Goal: Transaction & Acquisition: Purchase product/service

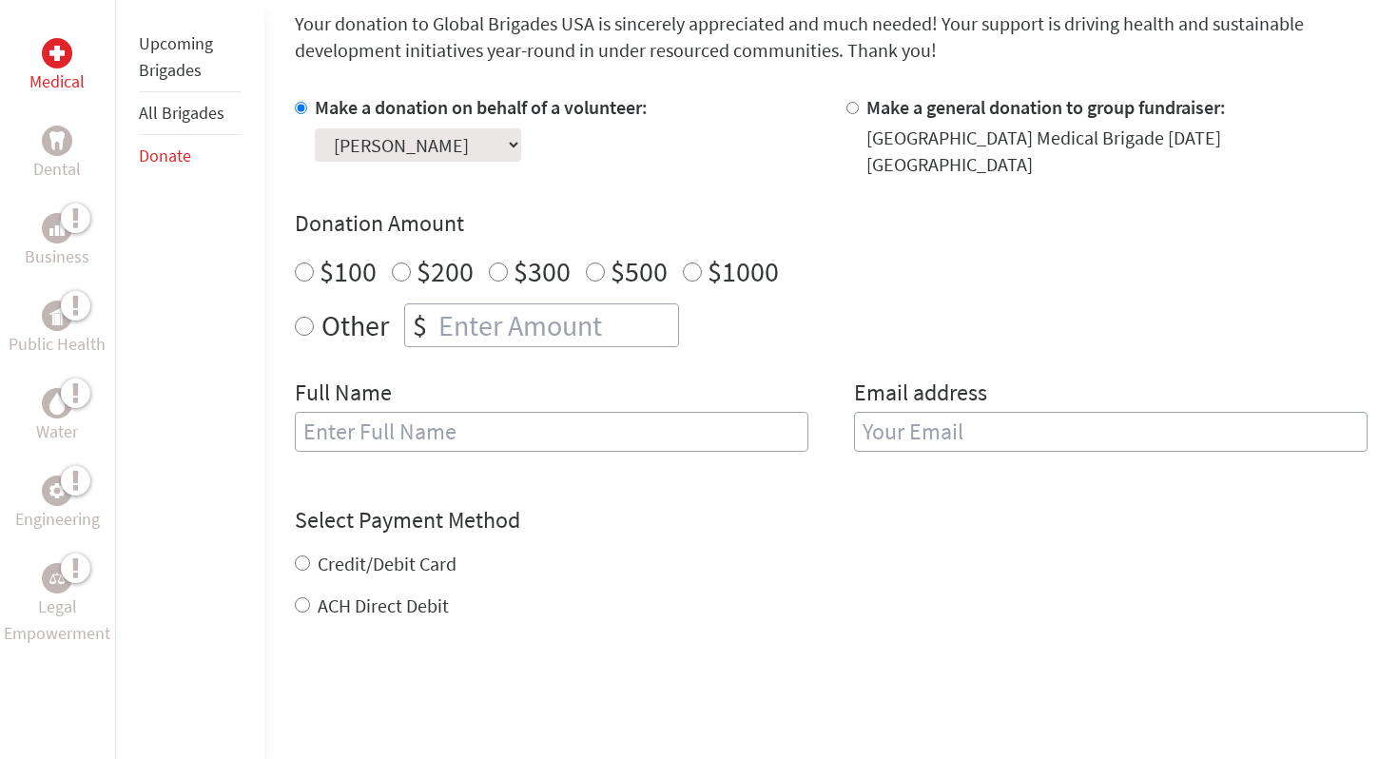
scroll to position [513, 0]
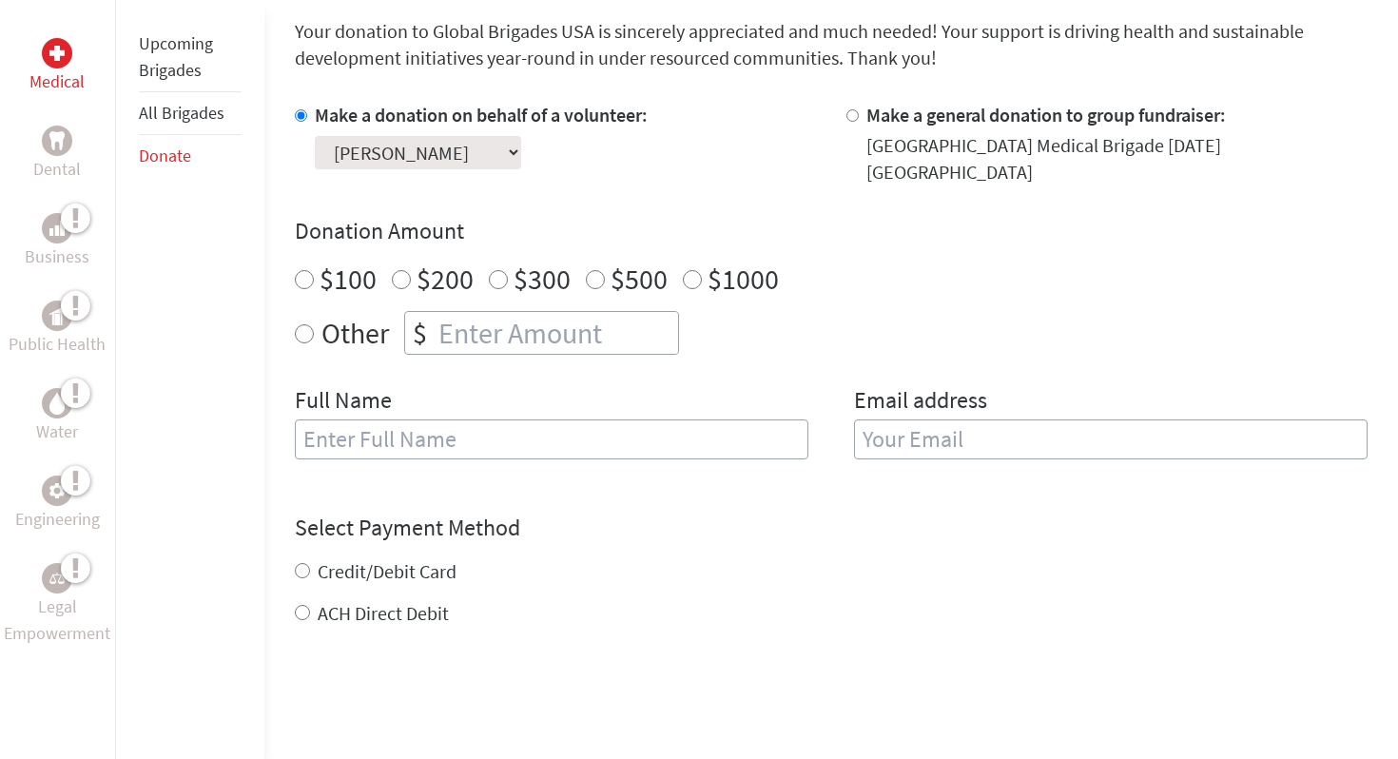
radio input "true"
click at [526, 319] on input "number" at bounding box center [557, 333] width 244 height 42
type input "440"
click at [494, 427] on input "text" at bounding box center [552, 440] width 514 height 40
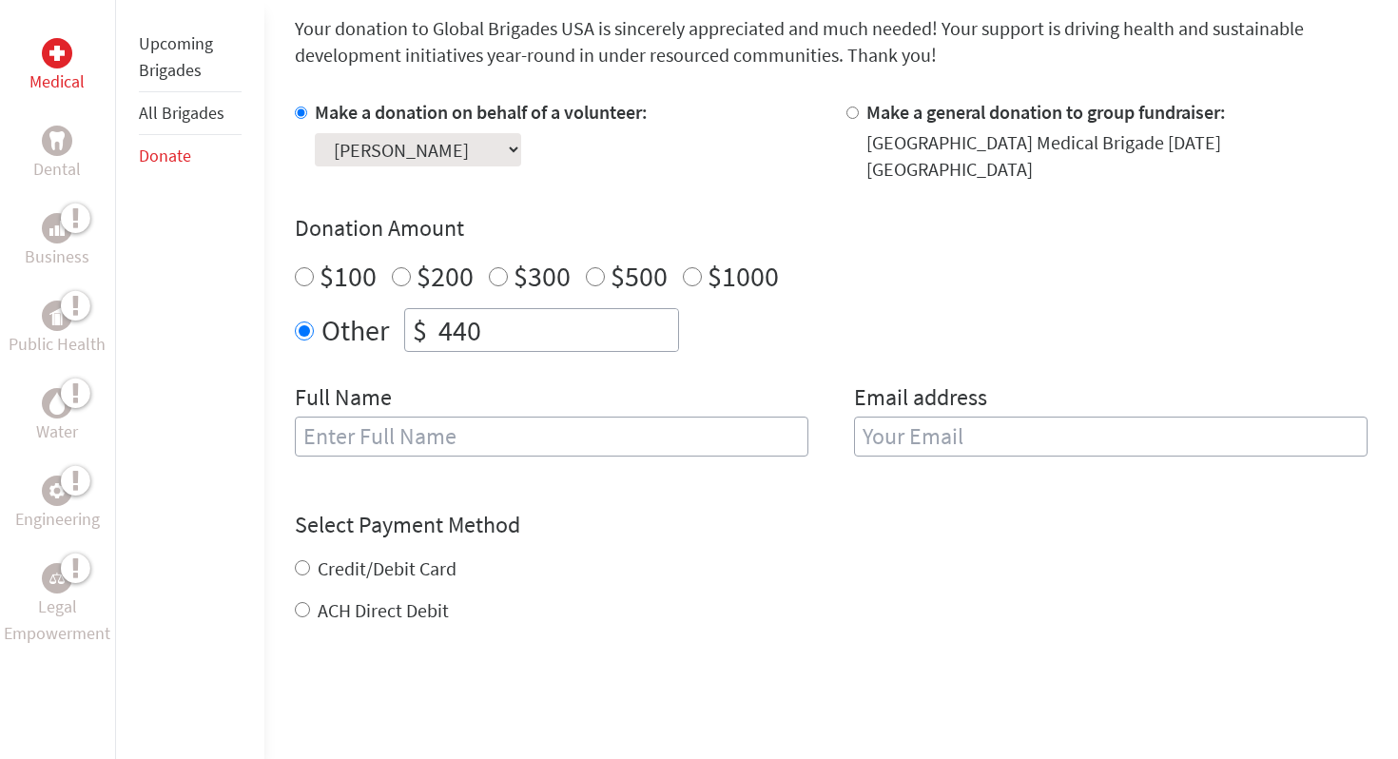
scroll to position [520, 0]
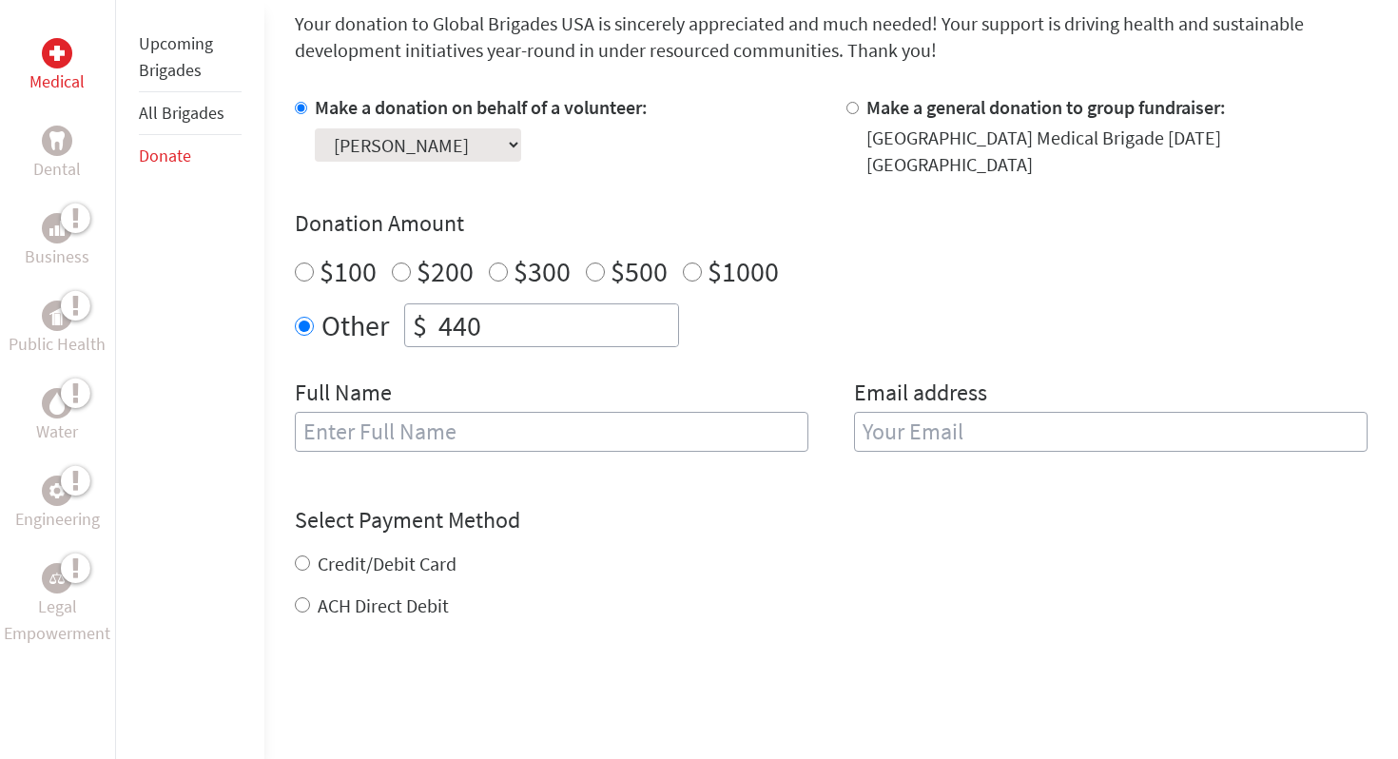
click at [658, 450] on div "Full Name" at bounding box center [552, 426] width 514 height 97
click at [673, 423] on input "text" at bounding box center [552, 432] width 514 height 40
type input "[PERSON_NAME]"
type input "[EMAIL_ADDRESS][DOMAIN_NAME]"
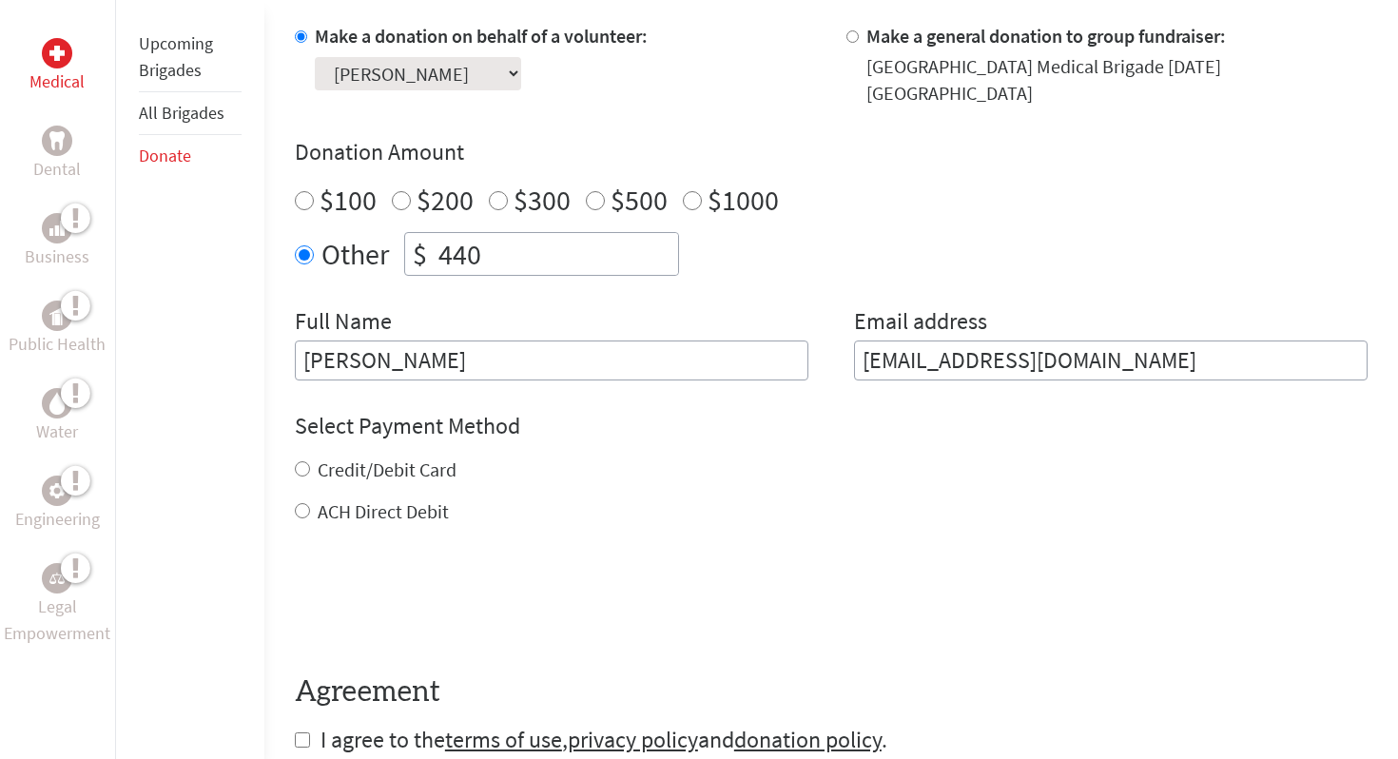
scroll to position [728, 0]
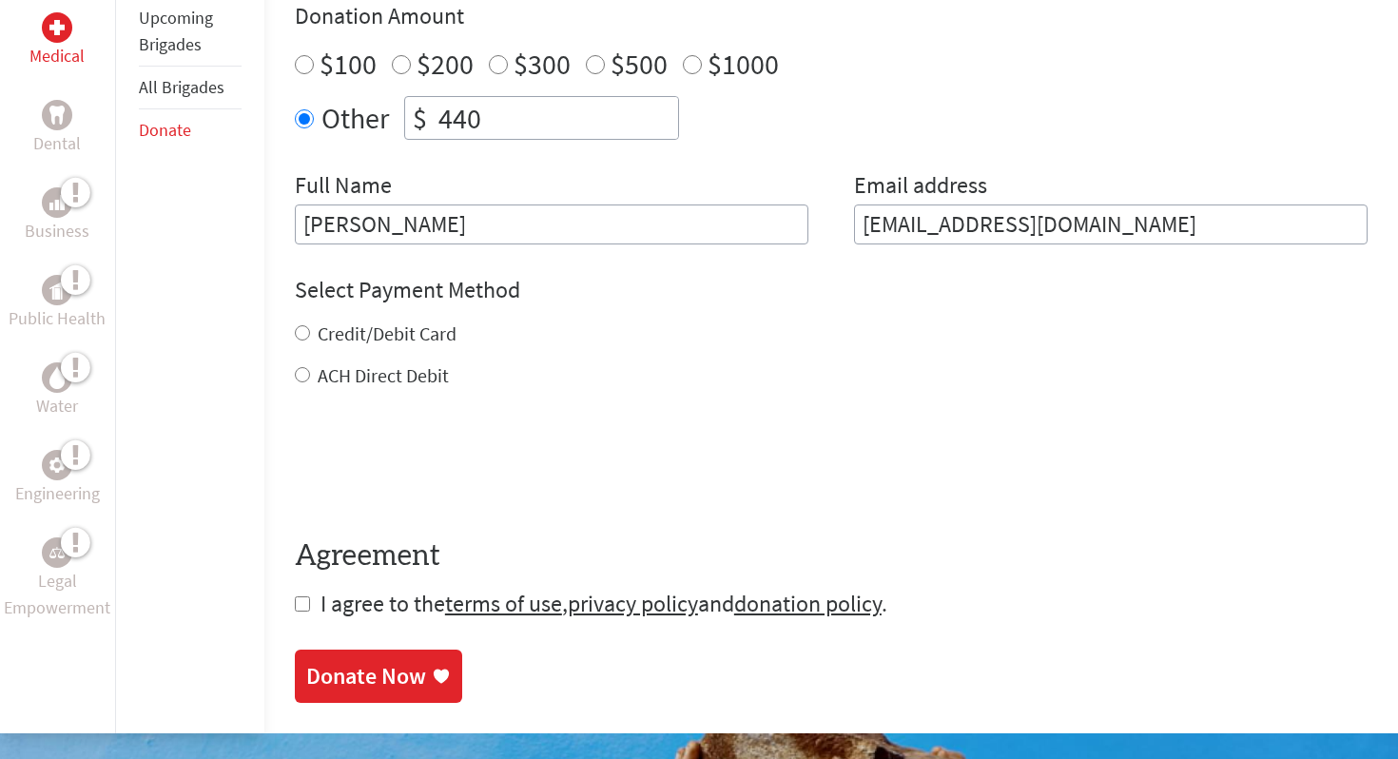
click at [363, 325] on label "Credit/Debit Card" at bounding box center [387, 334] width 139 height 24
click at [310, 325] on input "Credit/Debit Card" at bounding box center [302, 332] width 15 height 15
radio input "true"
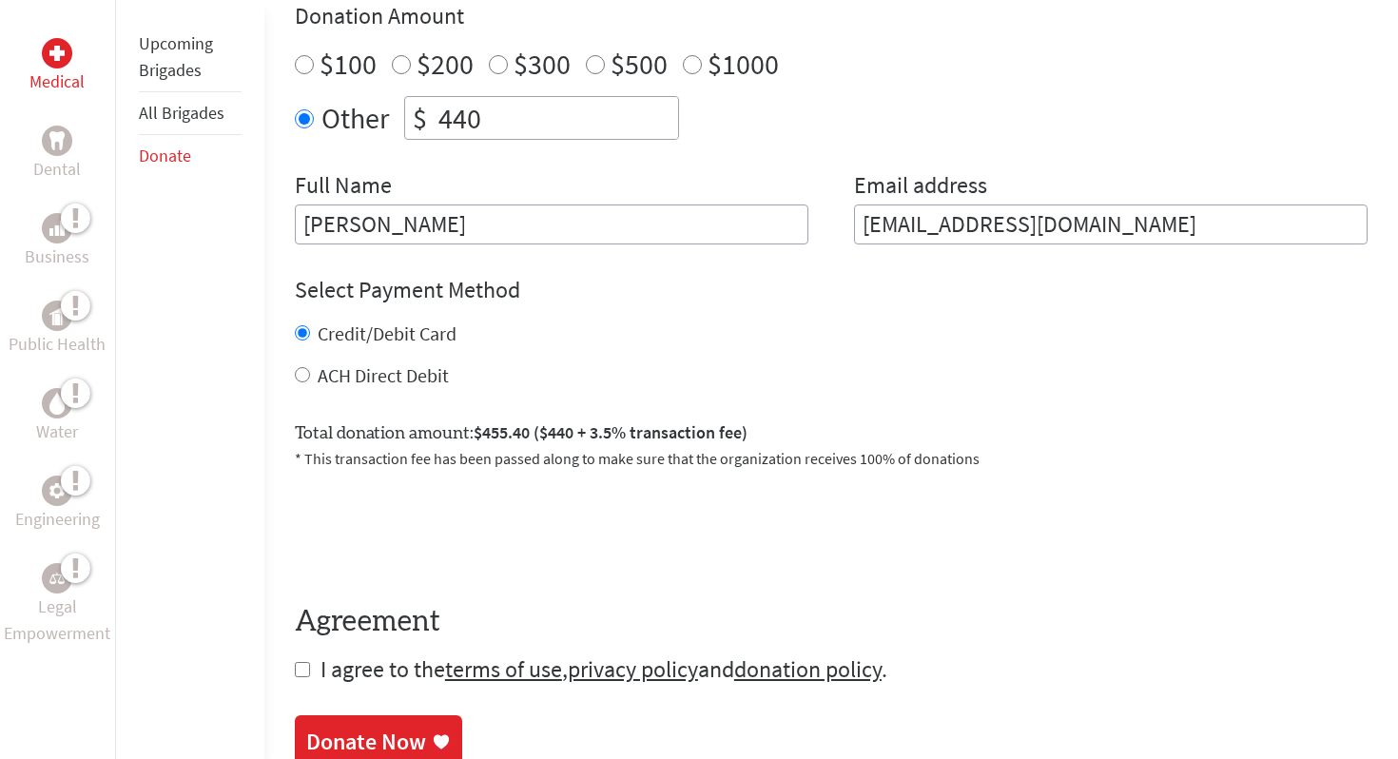
scroll to position [854, 0]
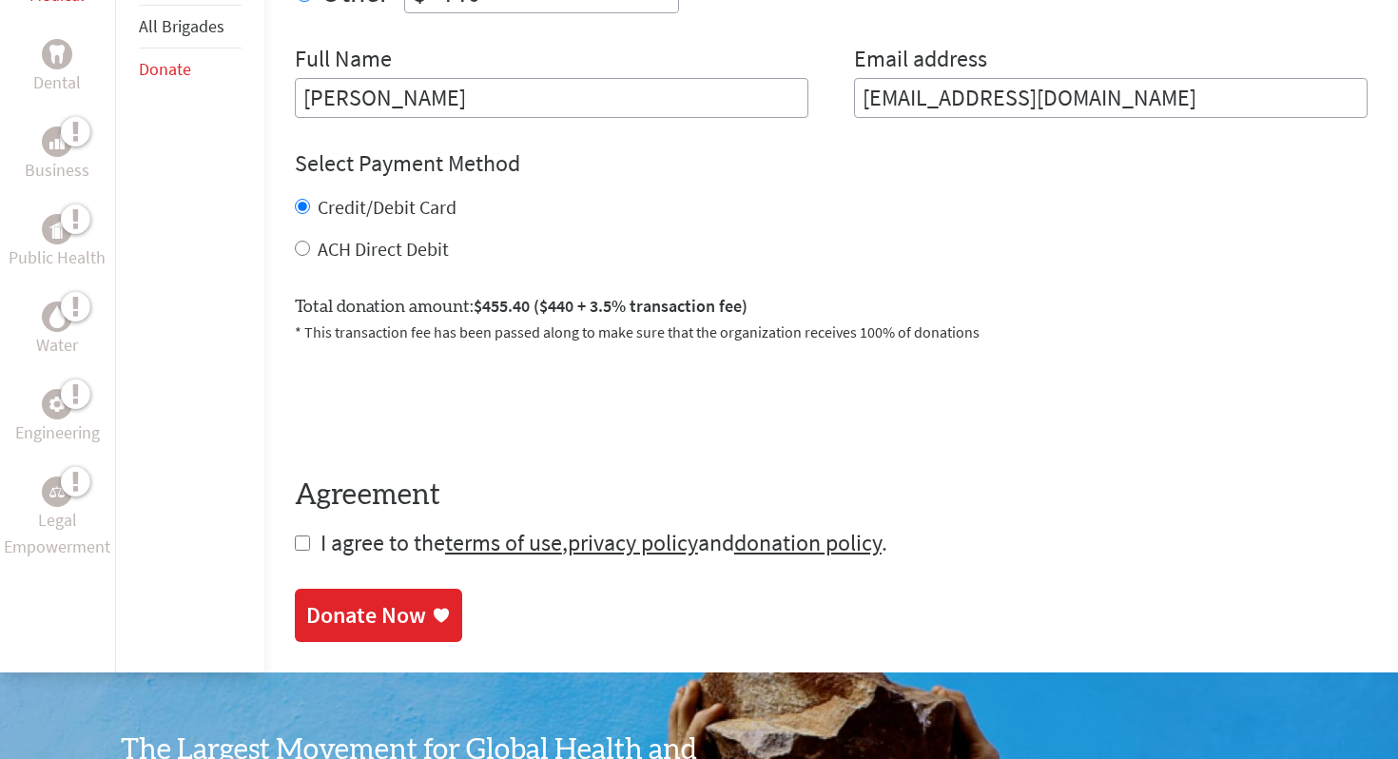
click at [355, 538] on span "I agree to the terms of use , privacy policy and donation policy ." at bounding box center [604, 542] width 567 height 29
click at [316, 527] on form "Make a donation on behalf of a volunteer: Select a volunteer... [PERSON_NAME] […" at bounding box center [831, 159] width 1073 height 798
click at [302, 536] on input "checkbox" at bounding box center [302, 543] width 15 height 15
checkbox input "true"
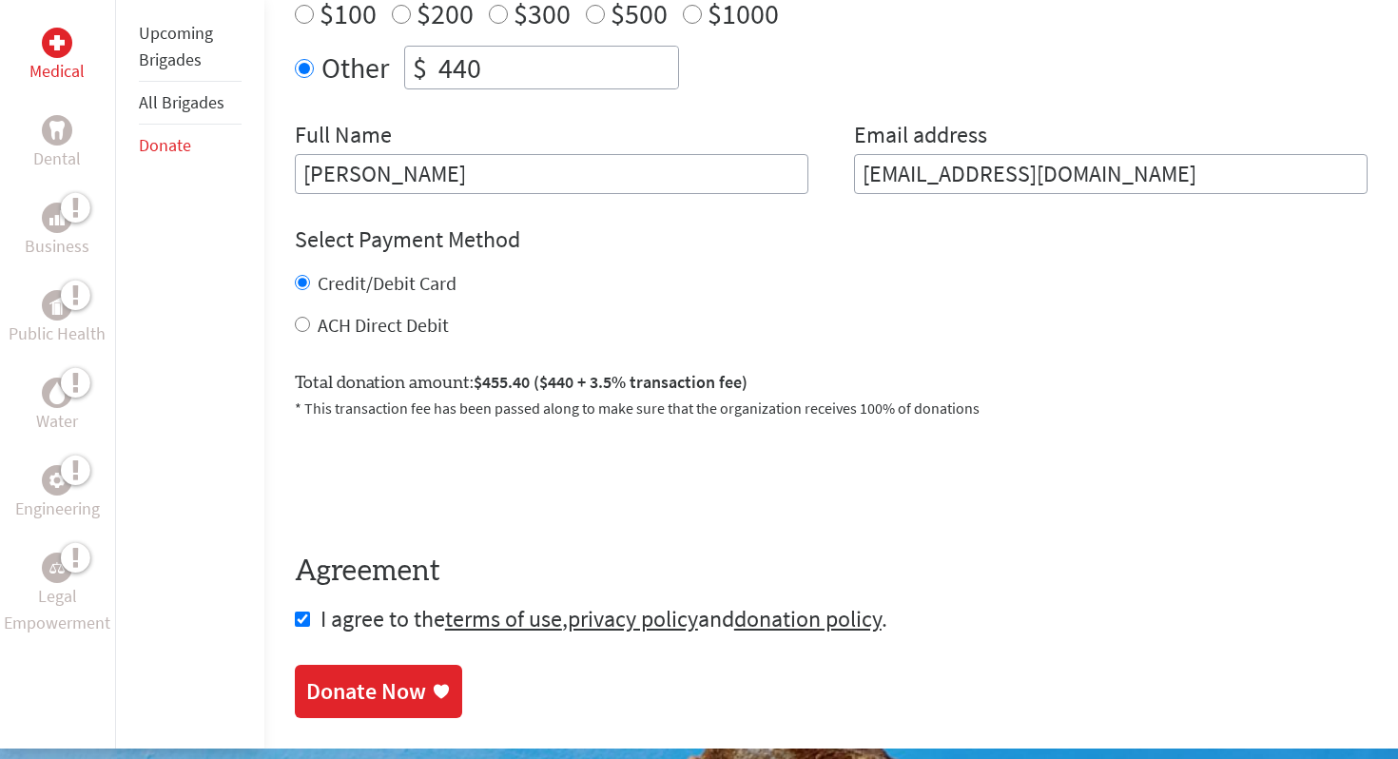
scroll to position [795, 0]
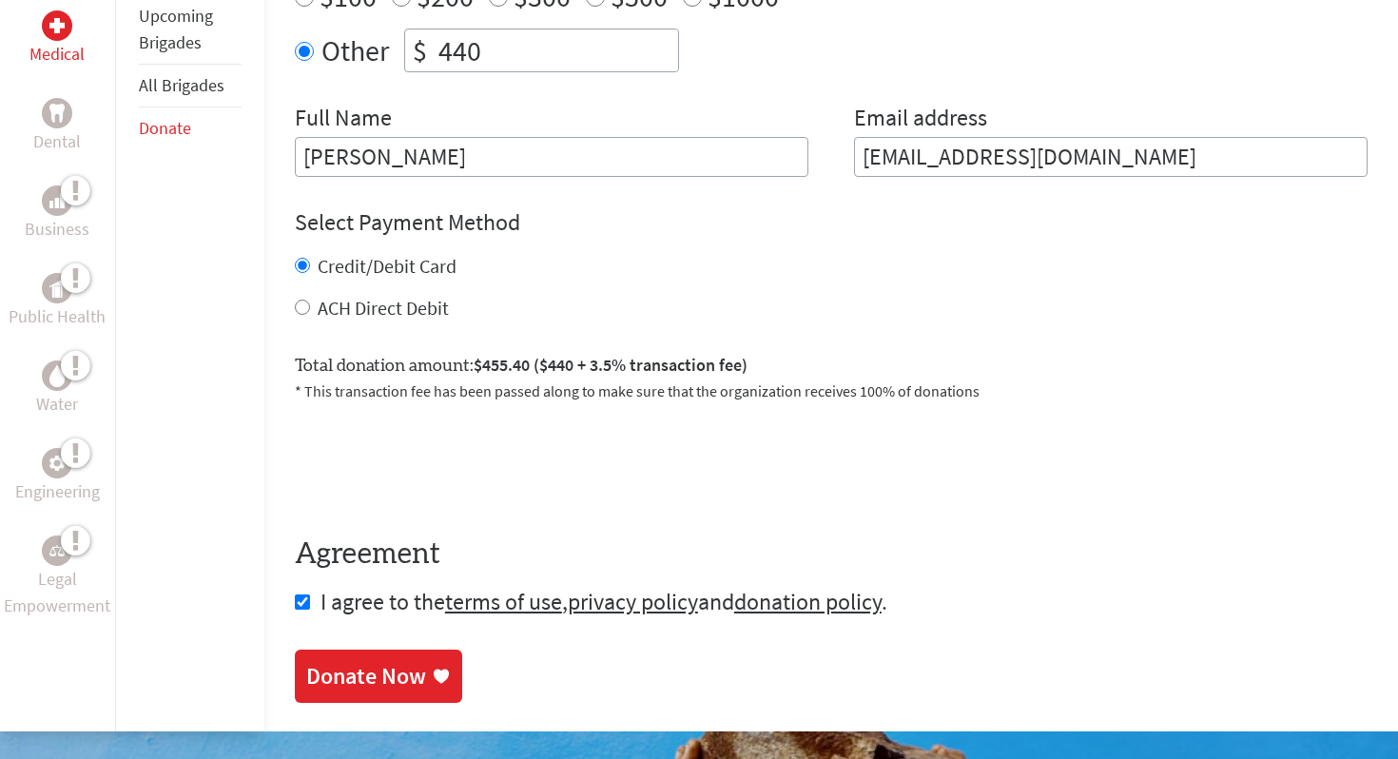
click at [421, 661] on div "Donate Now" at bounding box center [366, 676] width 120 height 30
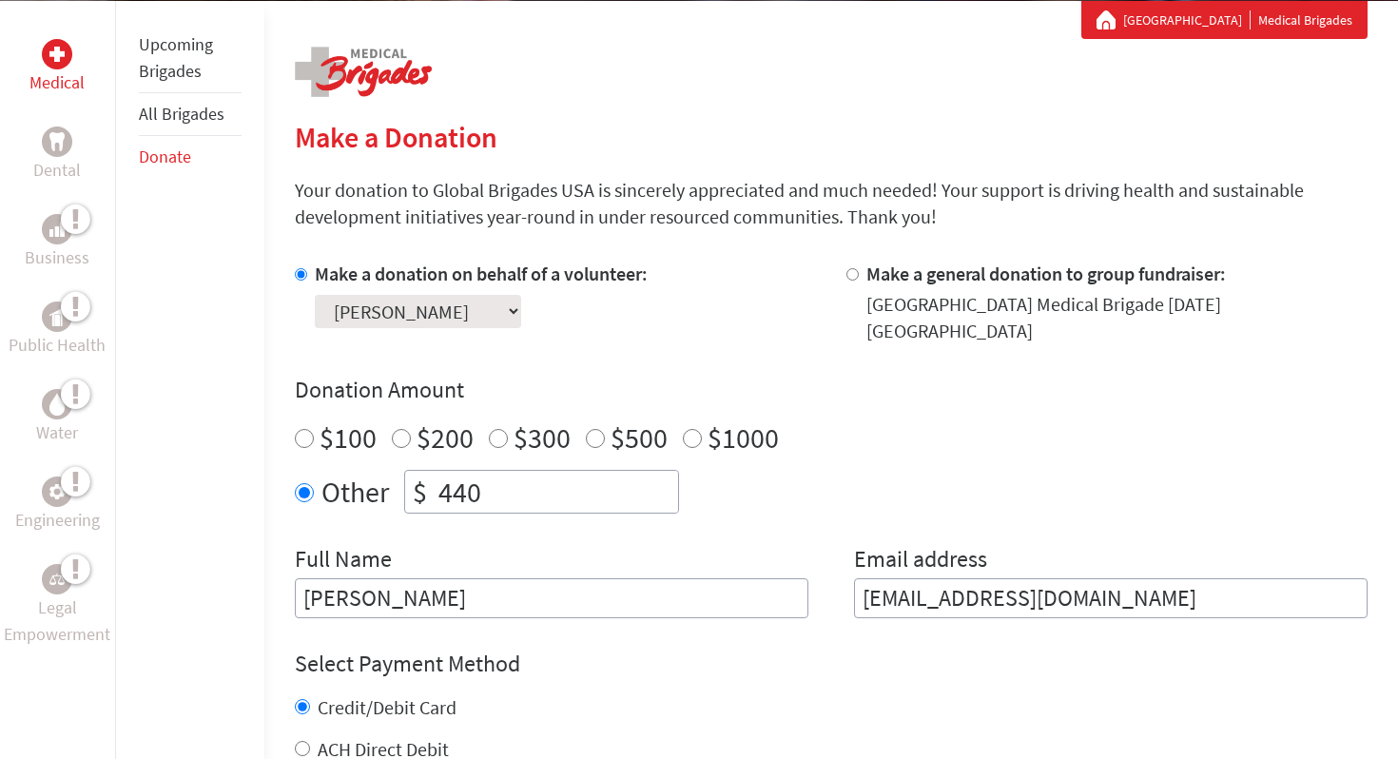
scroll to position [516, 0]
